Goal: Task Accomplishment & Management: Use online tool/utility

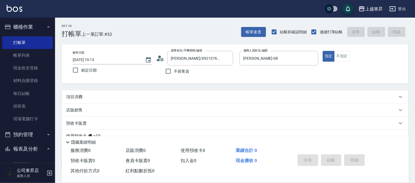
click at [86, 97] on div "項目消費" at bounding box center [231, 97] width 331 height 6
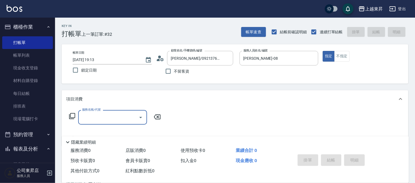
click at [94, 115] on input "服務名稱/代號" at bounding box center [109, 118] width 56 height 10
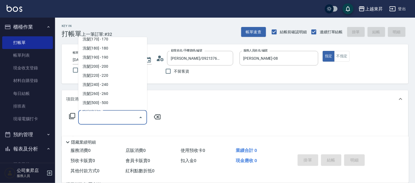
scroll to position [92, 0]
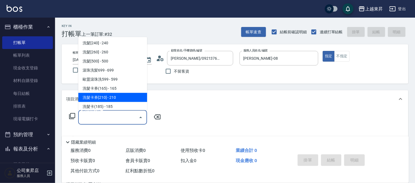
click at [112, 96] on span "洗髮卡券[210] - 210" at bounding box center [112, 97] width 69 height 9
type input "洗髮卡券[210](222)"
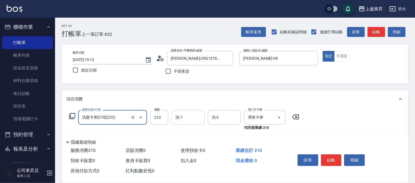
click at [183, 118] on input "洗-1" at bounding box center [188, 118] width 28 height 10
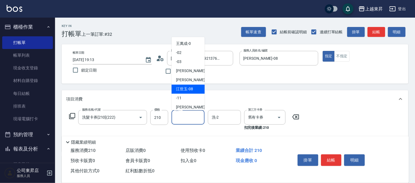
click at [185, 91] on span "江世玉 -08" at bounding box center [184, 89] width 17 height 6
type input "江世玉-08"
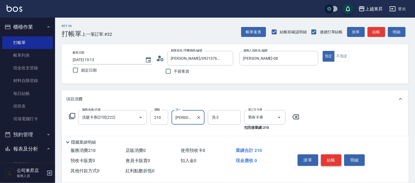
click at [338, 159] on button "結帳" at bounding box center [331, 160] width 21 height 12
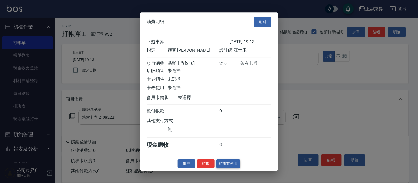
click at [225, 166] on button "結帳並列印" at bounding box center [228, 163] width 24 height 9
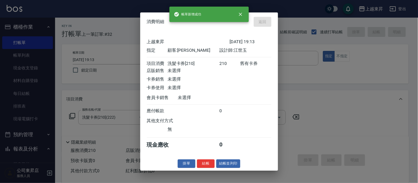
type input "2025/08/22 19:52"
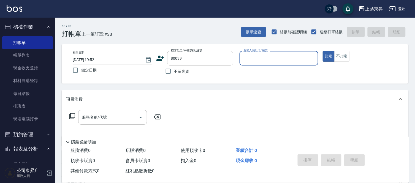
type input "李宛珍/0921116449/80039"
type input "江世玉-08"
click at [115, 119] on input "服務名稱/代號" at bounding box center [109, 118] width 56 height 10
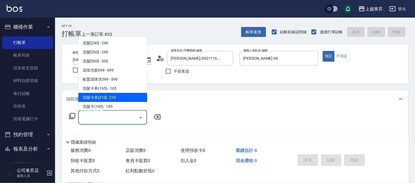
click at [112, 97] on span "洗髮卡券[210] - 210" at bounding box center [112, 97] width 69 height 9
type input "洗髮卡券[210](222)"
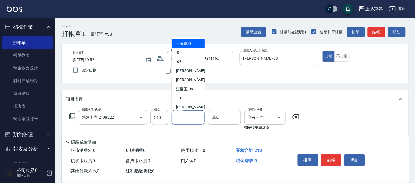
click at [183, 120] on input "洗-1" at bounding box center [188, 118] width 28 height 10
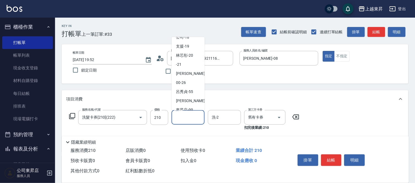
scroll to position [85, 0]
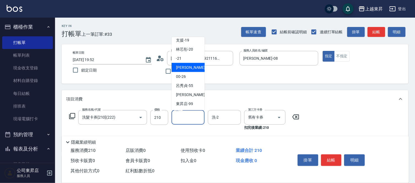
click at [189, 65] on span "張方漪 -22" at bounding box center [193, 68] width 35 height 6
type input "張方漪-22"
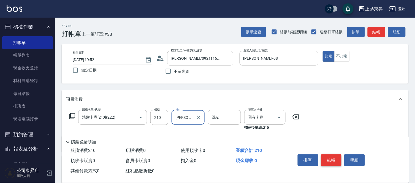
click at [329, 158] on button "結帳" at bounding box center [331, 160] width 21 height 12
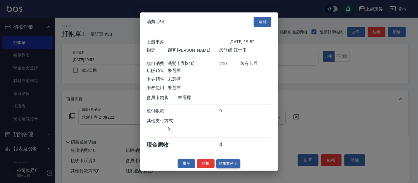
click at [233, 166] on button "結帳並列印" at bounding box center [228, 163] width 24 height 9
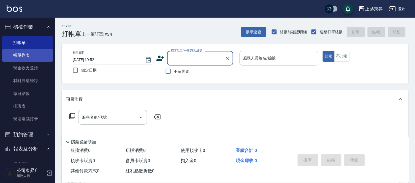
click at [26, 55] on link "帳單列表" at bounding box center [27, 55] width 51 height 13
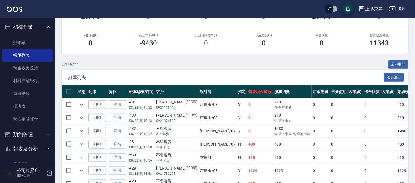
scroll to position [92, 0]
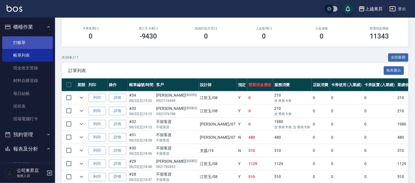
click at [7, 40] on link "打帳單" at bounding box center [27, 42] width 51 height 13
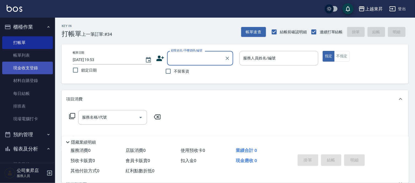
click at [20, 66] on link "現金收支登錄" at bounding box center [27, 68] width 51 height 13
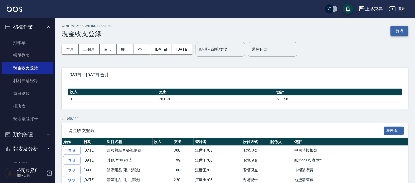
click at [399, 31] on button "新增" at bounding box center [400, 31] width 18 height 10
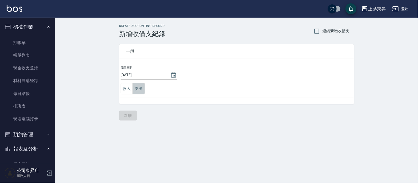
click at [140, 91] on button "支出" at bounding box center [138, 88] width 12 height 11
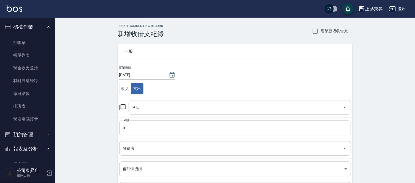
click at [142, 107] on input "科目" at bounding box center [235, 108] width 209 height 10
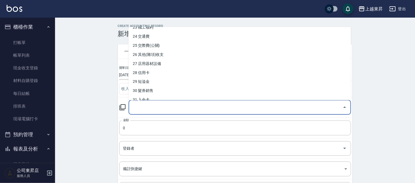
scroll to position [215, 0]
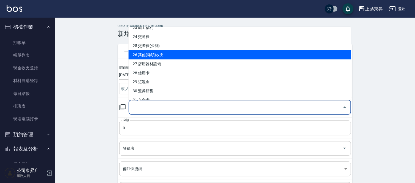
click at [152, 54] on li "26 其他(雜項)收支" at bounding box center [240, 54] width 223 height 9
type input "26 其他(雜項)收支"
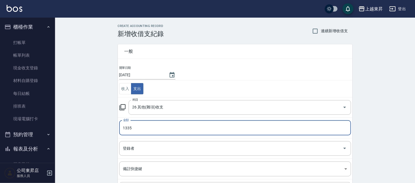
type input "1335"
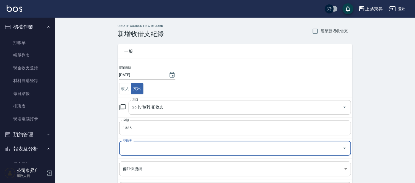
click at [135, 149] on input "登錄者" at bounding box center [231, 149] width 219 height 10
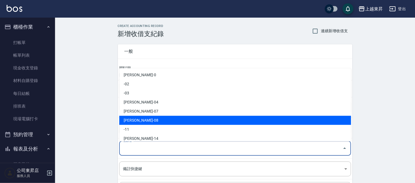
click at [143, 121] on li "江世玉-08" at bounding box center [235, 120] width 232 height 9
type input "江世玉-08"
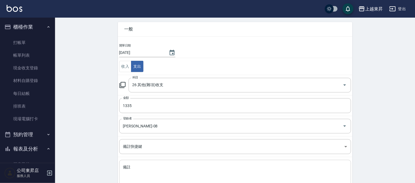
scroll to position [60, 0]
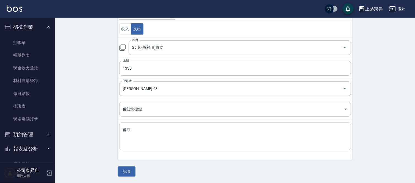
click at [127, 129] on div "備註 x 備註" at bounding box center [235, 137] width 232 height 28
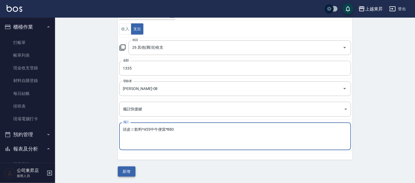
type textarea "頭皮ㄖ飲料*455中午便當*880"
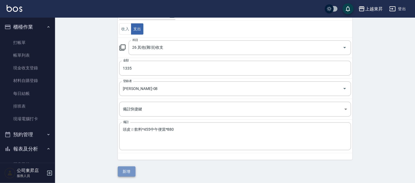
click at [121, 169] on button "新增" at bounding box center [127, 172] width 18 height 10
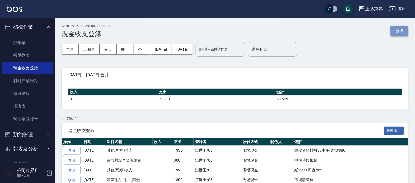
click at [403, 29] on button "新增" at bounding box center [400, 31] width 18 height 10
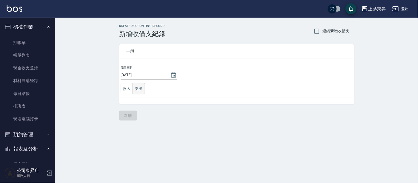
click at [142, 88] on button "支出" at bounding box center [138, 88] width 12 height 11
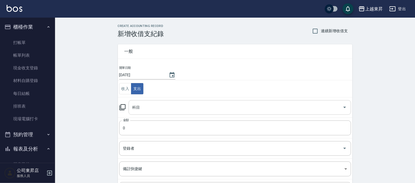
click at [135, 109] on input "科目" at bounding box center [235, 108] width 209 height 10
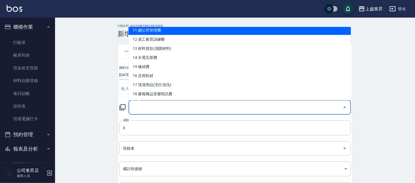
scroll to position [122, 0]
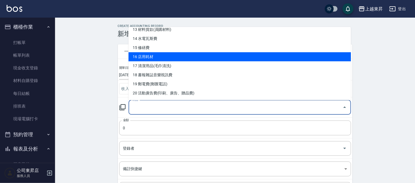
click at [151, 55] on li "16 店用耗材" at bounding box center [240, 56] width 223 height 9
type input "16 店用耗材"
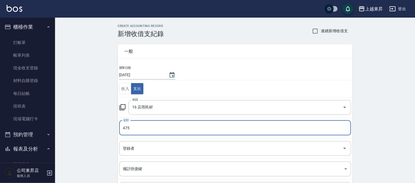
type input "475"
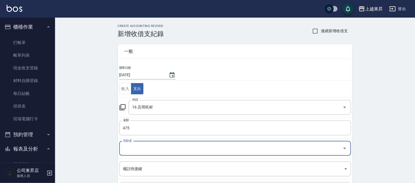
click at [133, 147] on input "登錄者" at bounding box center [231, 149] width 219 height 10
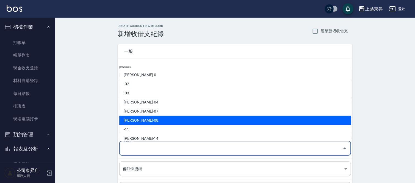
click at [139, 121] on li "江世玉-08" at bounding box center [235, 120] width 232 height 9
type input "江世玉-08"
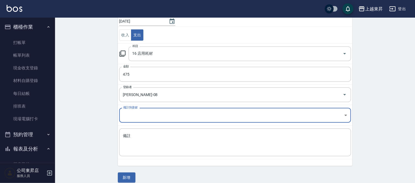
scroll to position [60, 0]
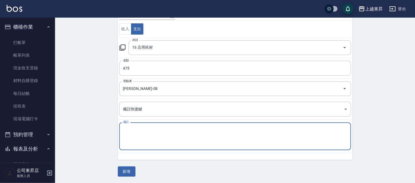
click at [126, 132] on textarea "備註" at bounding box center [235, 136] width 224 height 19
type textarea "a"
type textarea "A4報表紙1箱"
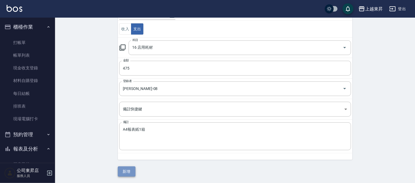
click at [130, 173] on button "新增" at bounding box center [127, 172] width 18 height 10
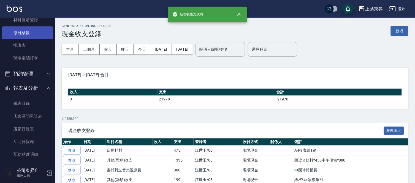
scroll to position [61, 0]
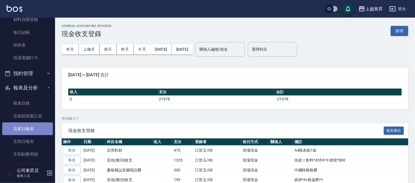
click at [30, 127] on link "店家日報表" at bounding box center [27, 129] width 51 height 13
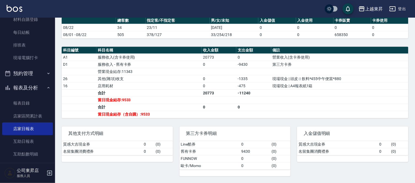
scroll to position [172, 0]
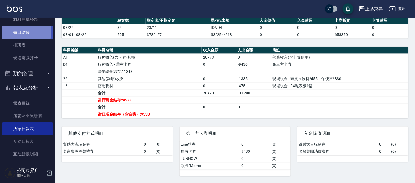
click at [6, 29] on link "每日結帳" at bounding box center [27, 32] width 51 height 13
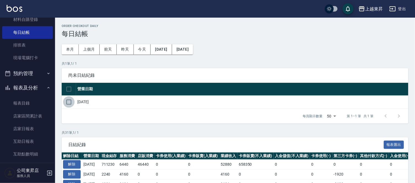
click at [72, 104] on input "checkbox" at bounding box center [69, 102] width 12 height 12
checkbox input "true"
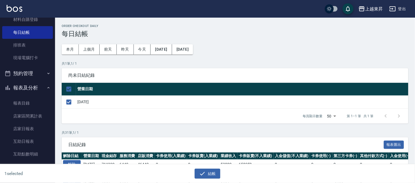
click at [210, 179] on div "1 selected 結帳" at bounding box center [207, 173] width 415 height 19
click at [211, 172] on button "結帳" at bounding box center [208, 174] width 26 height 10
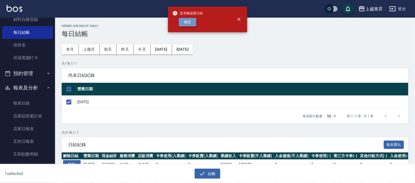
click at [190, 20] on button "確定" at bounding box center [188, 22] width 18 height 9
checkbox input "false"
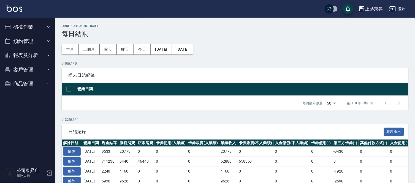
click at [32, 55] on button "報表及分析" at bounding box center [27, 55] width 51 height 14
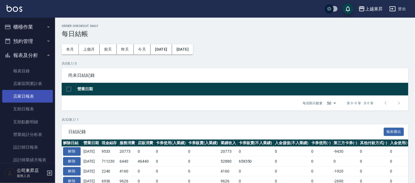
click at [27, 95] on link "店家日報表" at bounding box center [27, 96] width 51 height 13
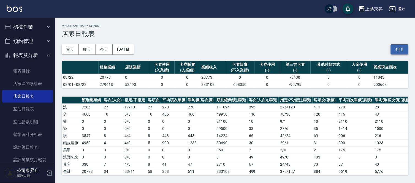
click at [402, 49] on button "列印" at bounding box center [400, 49] width 18 height 10
click at [34, 108] on link "互助日報表" at bounding box center [27, 109] width 51 height 13
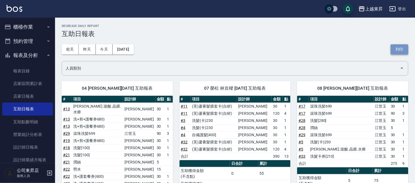
click at [401, 50] on button "列印" at bounding box center [400, 49] width 18 height 10
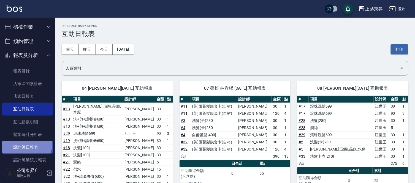
click at [26, 144] on link "設計師日報表" at bounding box center [27, 147] width 51 height 13
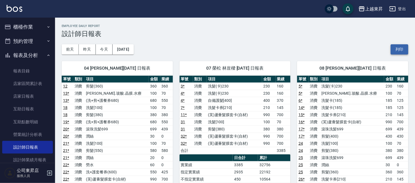
click at [402, 48] on button "列印" at bounding box center [400, 49] width 18 height 10
